Goal: Ask a question

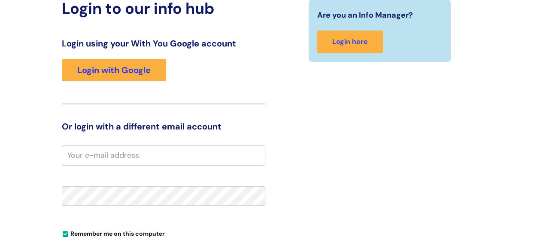
scroll to position [45, 0]
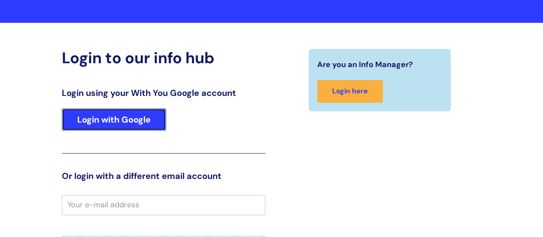
click at [137, 117] on link "Login with Google" at bounding box center [114, 119] width 104 height 22
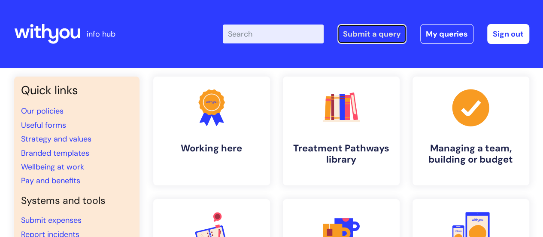
click at [384, 37] on link "Submit a query" at bounding box center [372, 34] width 69 height 20
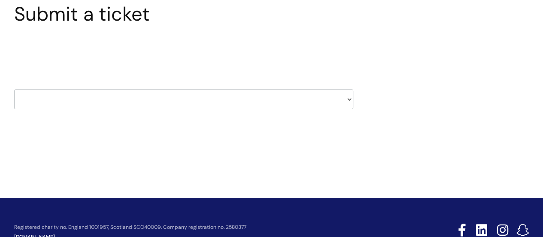
scroll to position [103, 0]
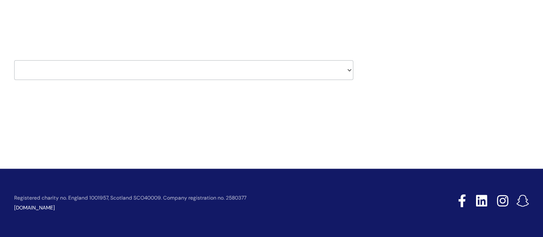
click at [350, 73] on select "HR / People IT and Support Clinical Drug Alerts Finance Accounts Data Support T…" at bounding box center [183, 70] width 339 height 20
click at [350, 69] on select "HR / People IT and Support Clinical Drug Alerts Finance Accounts Data Support T…" at bounding box center [183, 70] width 339 height 20
